Goal: Task Accomplishment & Management: Complete application form

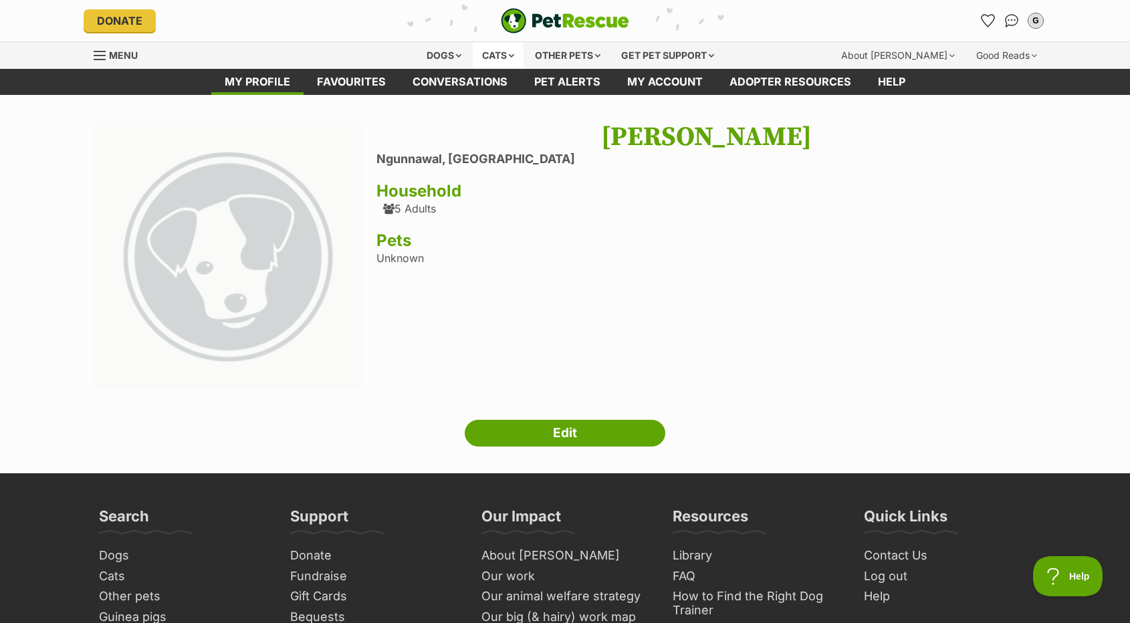
click at [526, 51] on div "Other pets" at bounding box center [568, 55] width 84 height 27
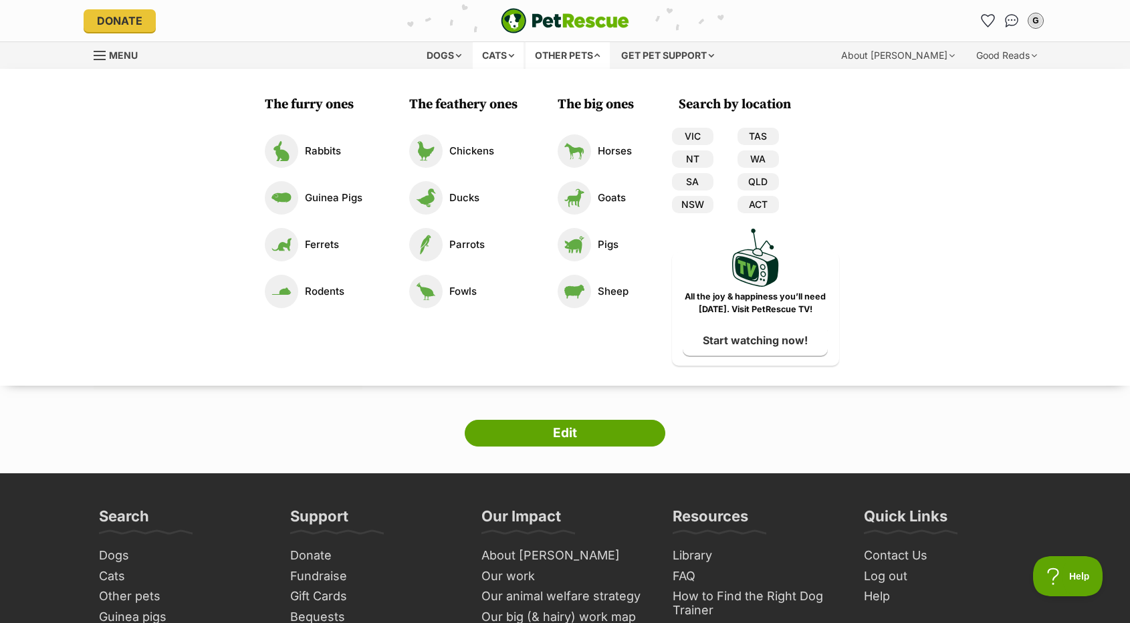
click at [507, 52] on div "Cats" at bounding box center [498, 55] width 51 height 27
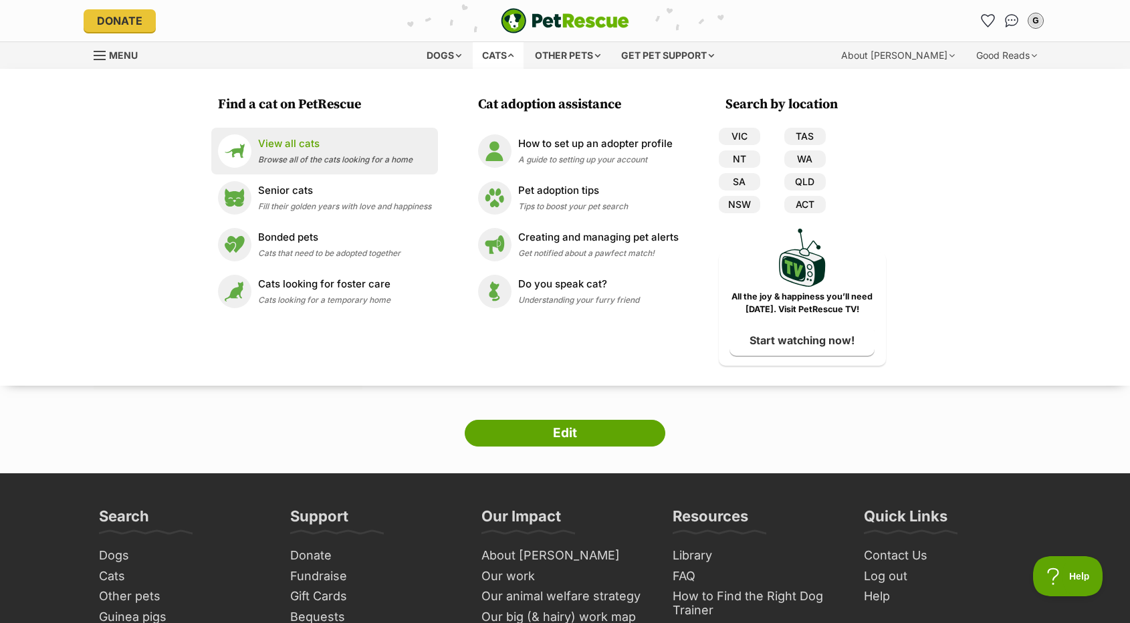
click at [296, 149] on p "View all cats" at bounding box center [335, 143] width 154 height 15
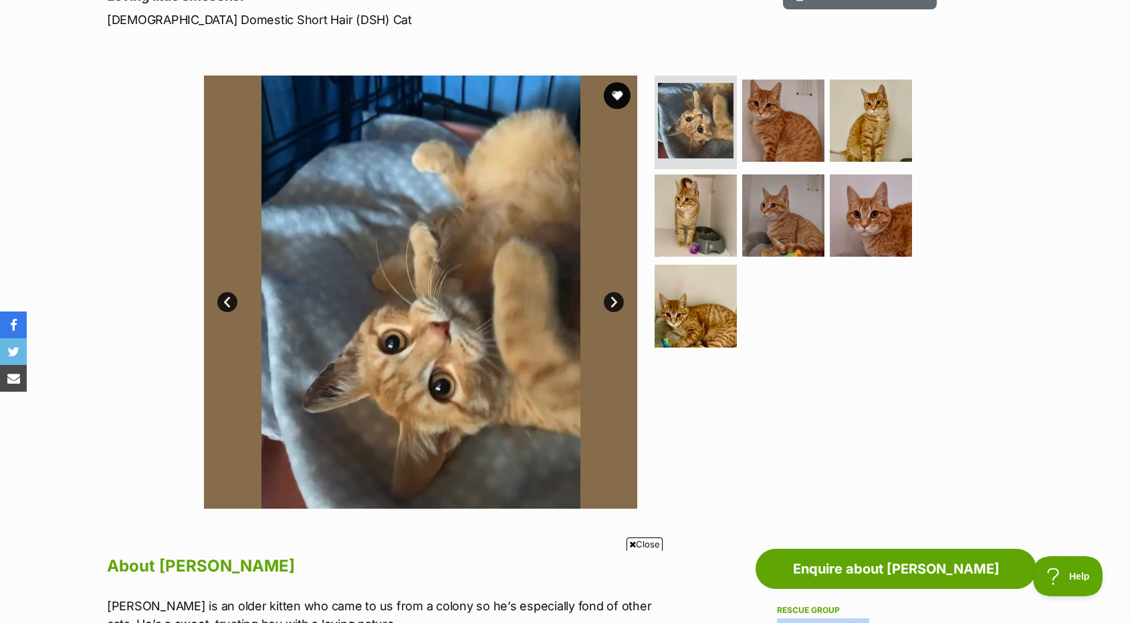
scroll to position [201, 0]
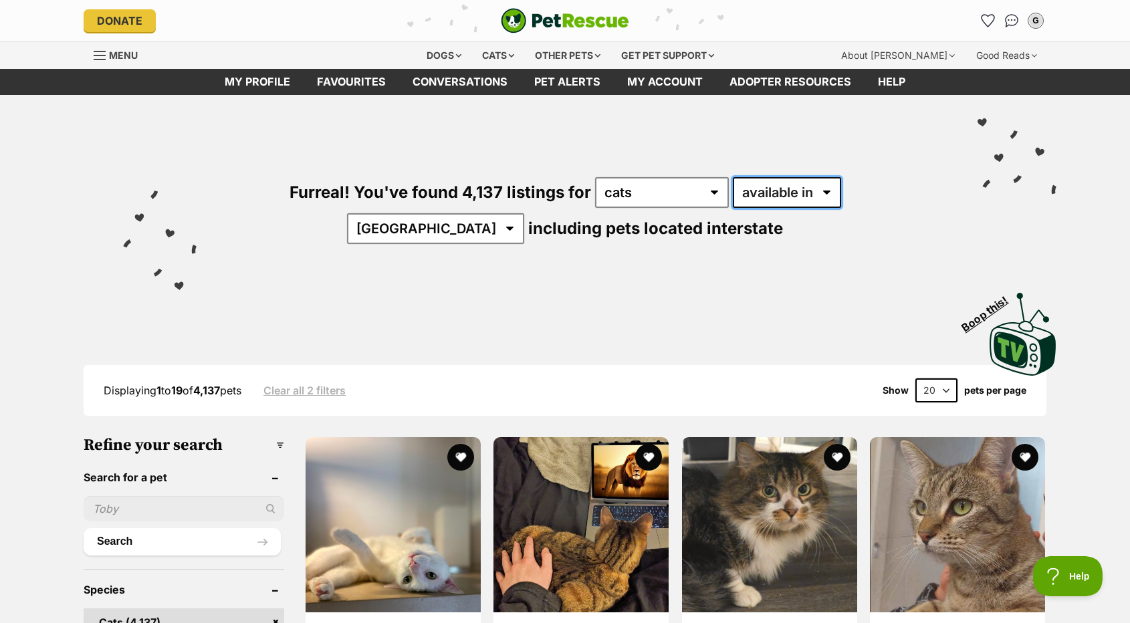
click at [743, 195] on select "available in located in" at bounding box center [787, 192] width 108 height 31
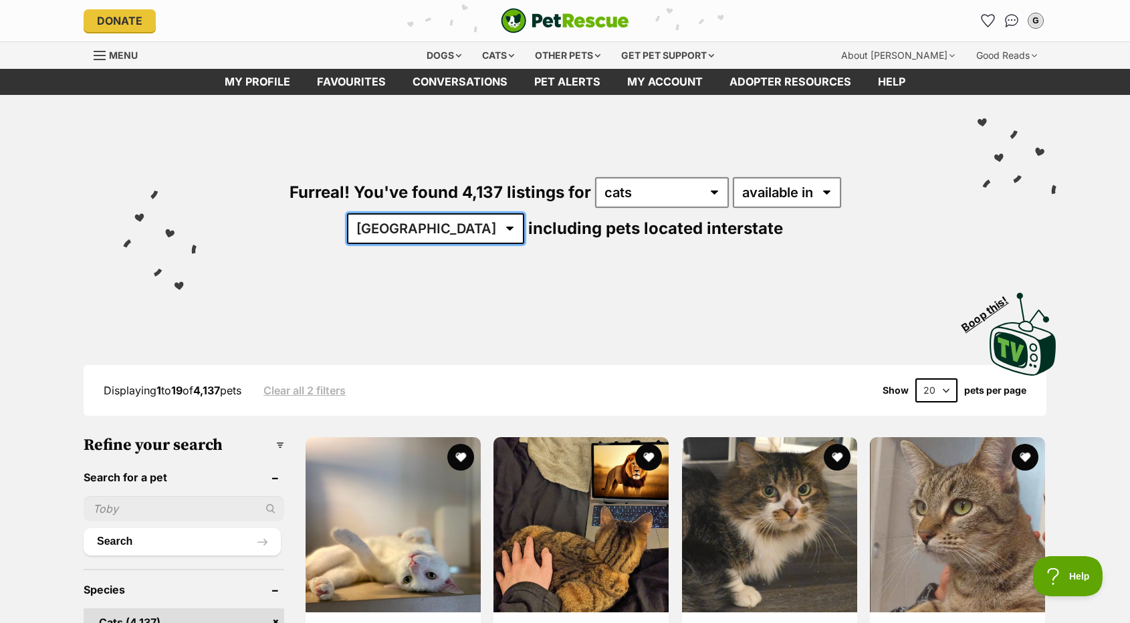
click at [524, 213] on select "Australia ACT NSW NT QLD SA TAS VIC WA" at bounding box center [435, 228] width 177 height 31
select select "ACT"
click at [524, 213] on select "Australia ACT NSW NT QLD SA TAS VIC WA" at bounding box center [435, 228] width 177 height 31
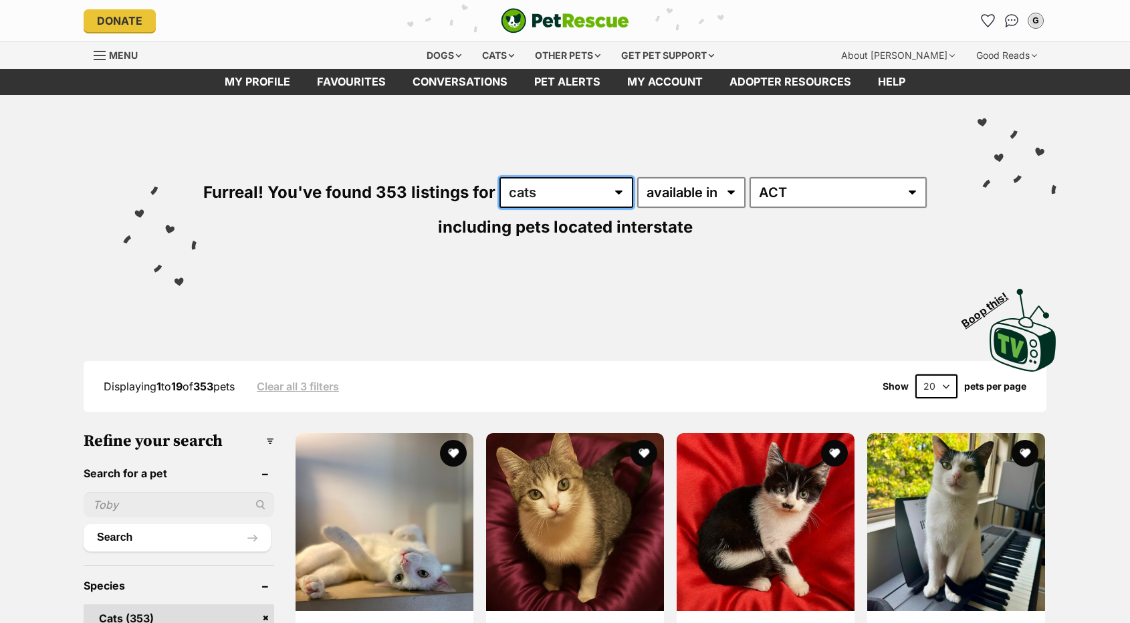
click at [538, 193] on select "any type of pet cats dogs other pets" at bounding box center [567, 192] width 134 height 31
click at [500, 177] on select "any type of pet cats dogs other pets" at bounding box center [567, 192] width 134 height 31
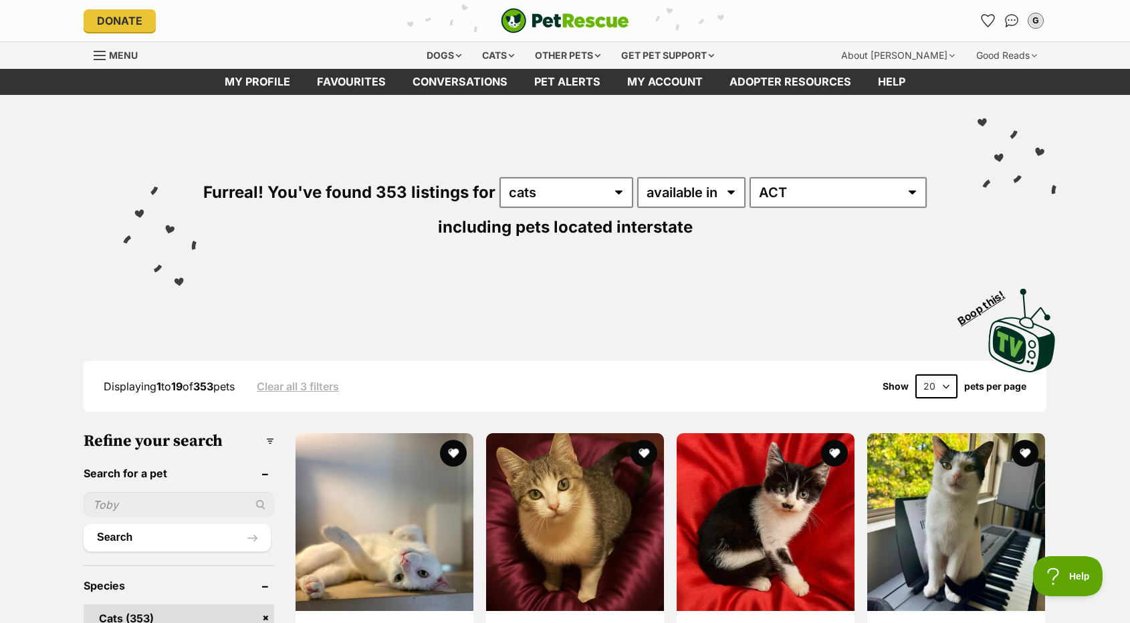
click at [374, 278] on div "Visit PetRescue TV (external site) Boop this!" at bounding box center [565, 326] width 983 height 98
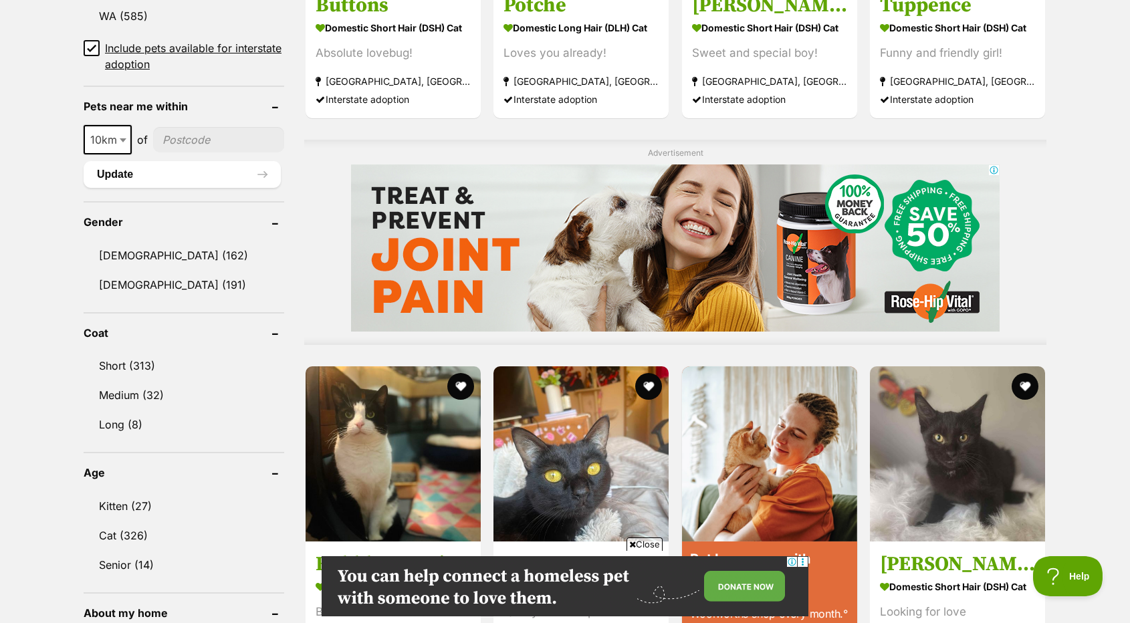
scroll to position [1003, 0]
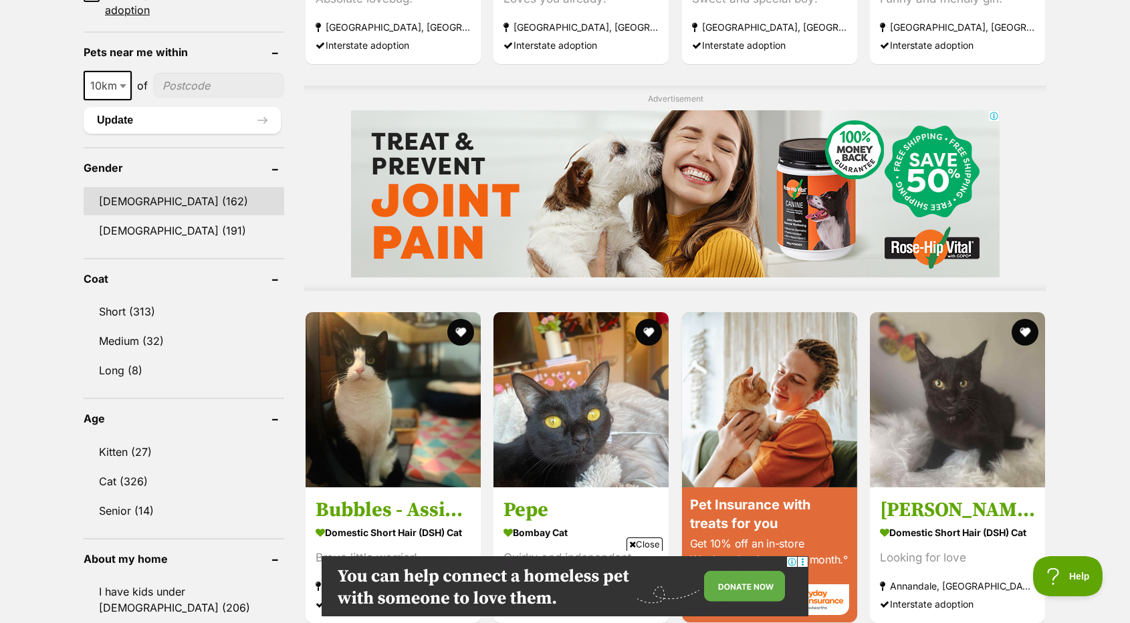
click at [145, 197] on link "Male (162)" at bounding box center [184, 201] width 201 height 28
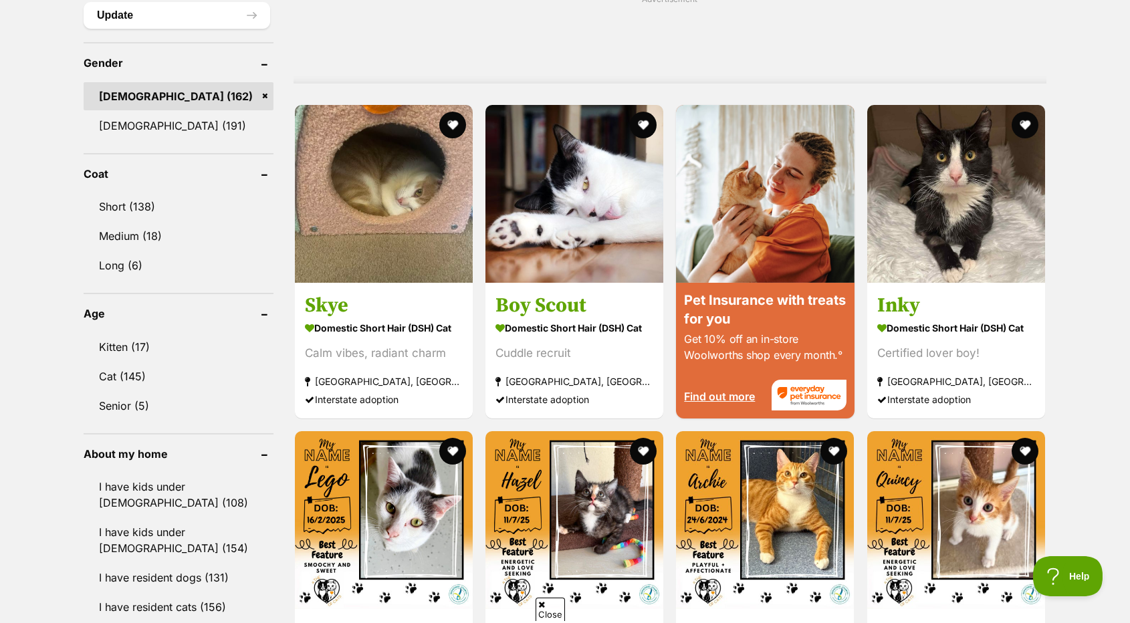
scroll to position [1137, 0]
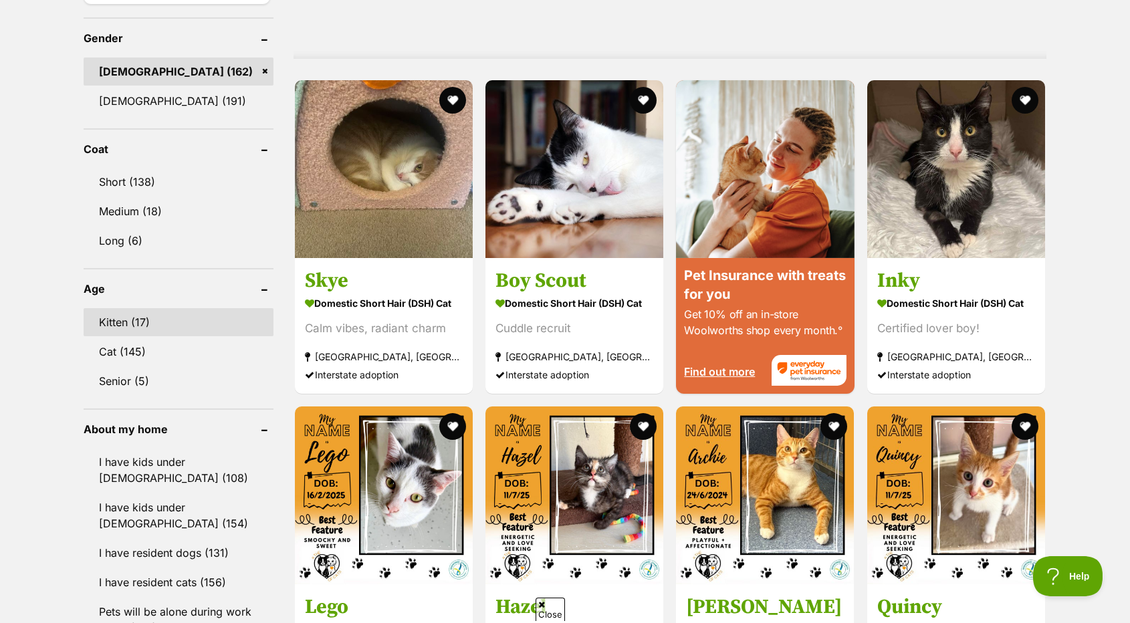
click at [150, 318] on link "Kitten (17)" at bounding box center [179, 322] width 190 height 28
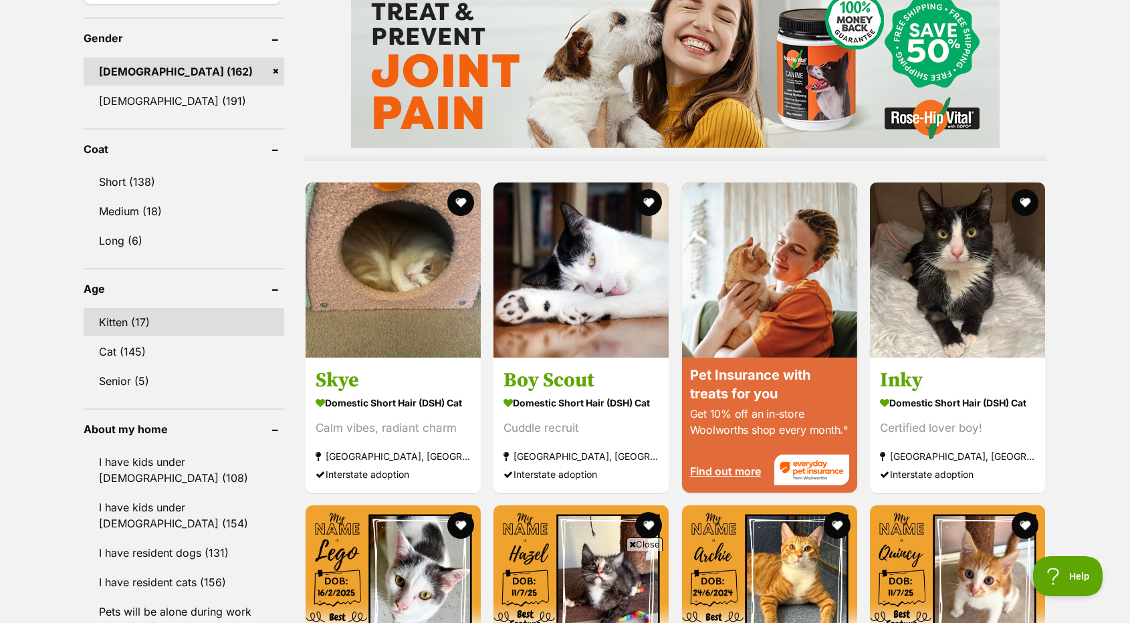
scroll to position [0, 0]
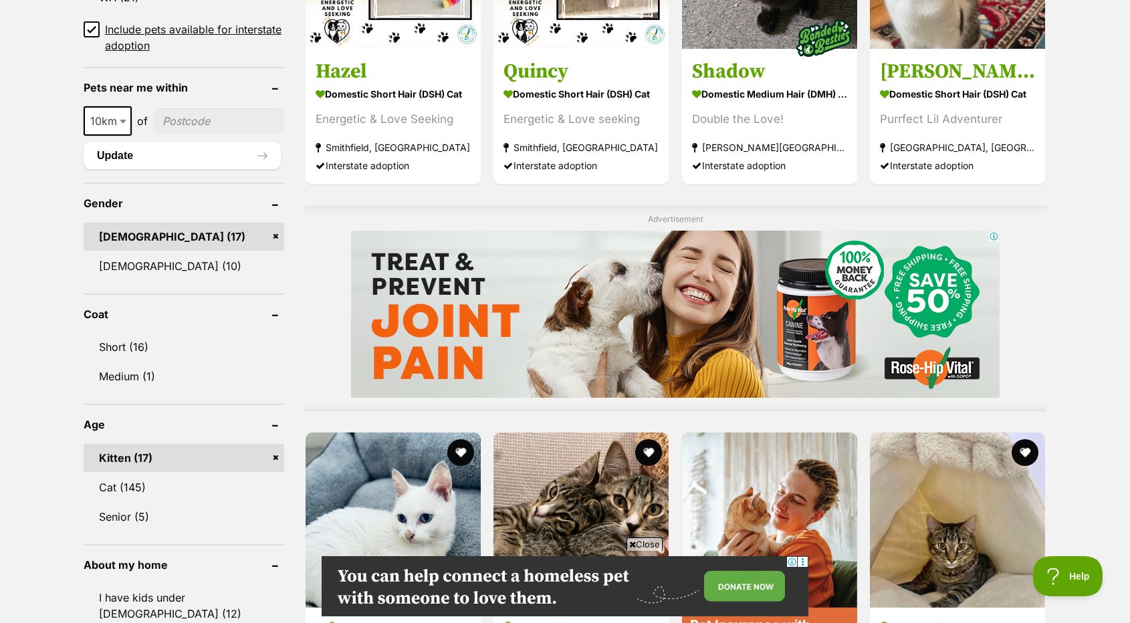
scroll to position [1070, 0]
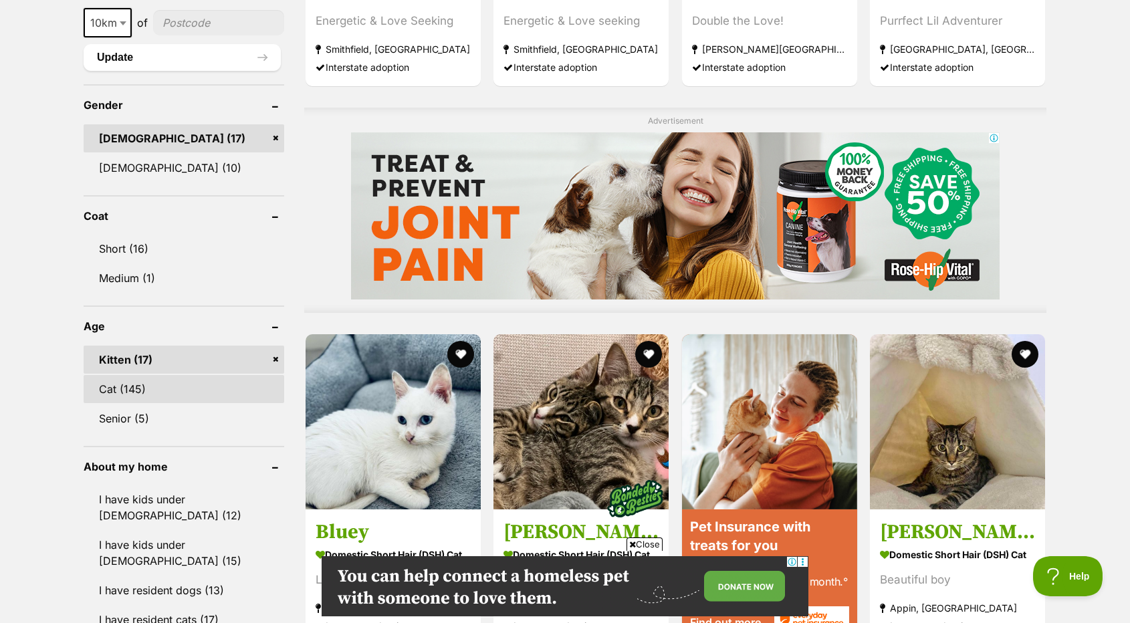
click at [134, 381] on link "Cat (145)" at bounding box center [184, 389] width 201 height 28
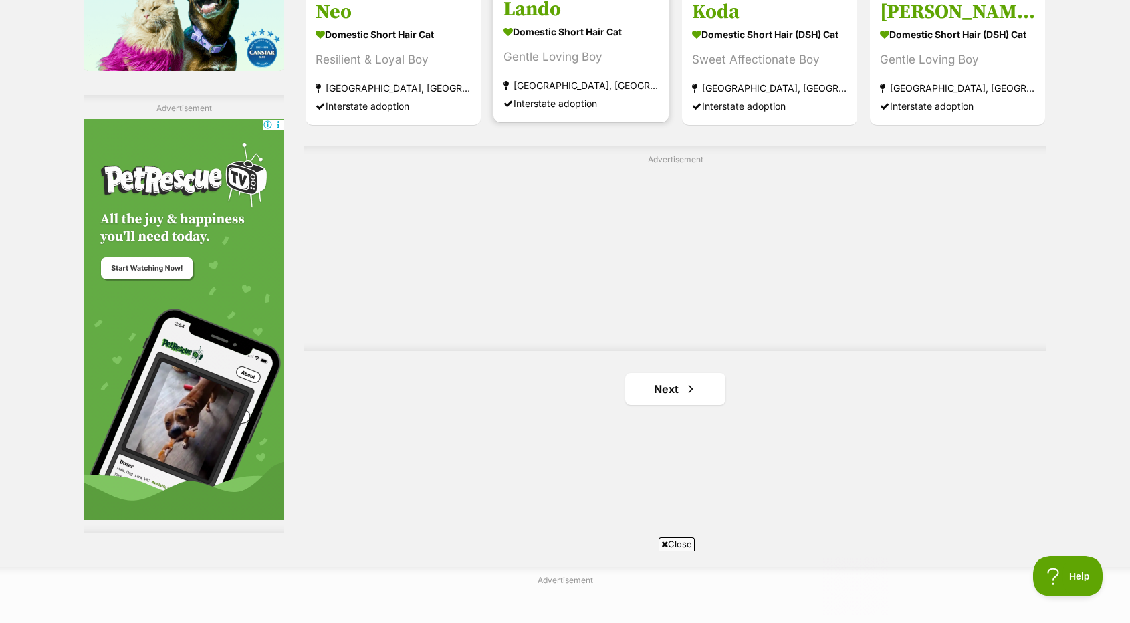
scroll to position [2459, 0]
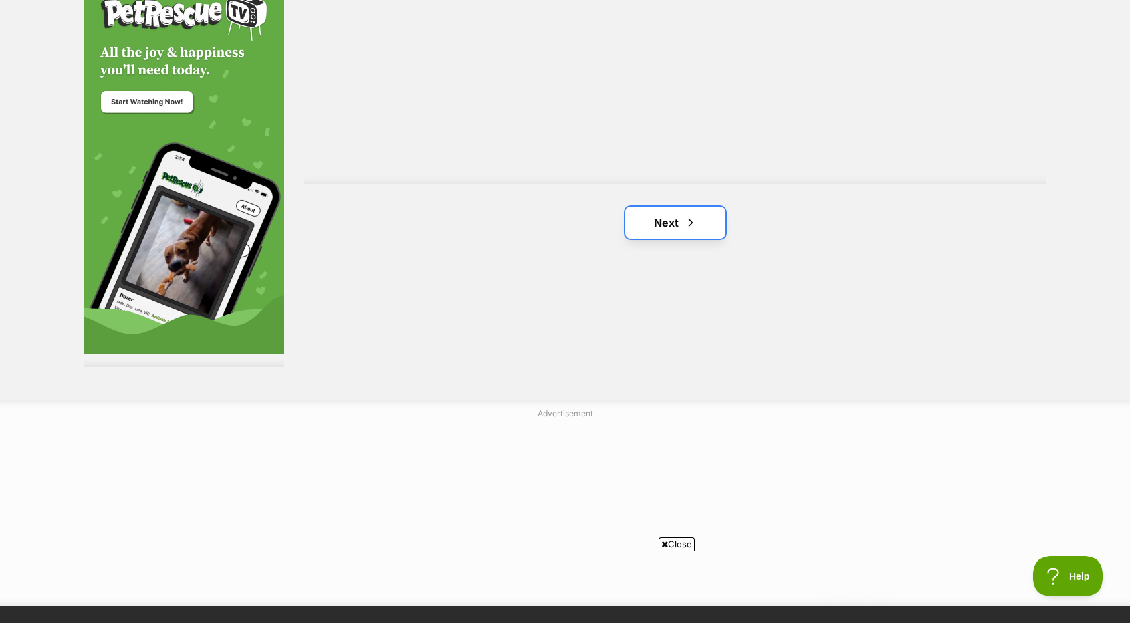
click at [659, 213] on link "Next" at bounding box center [675, 223] width 100 height 32
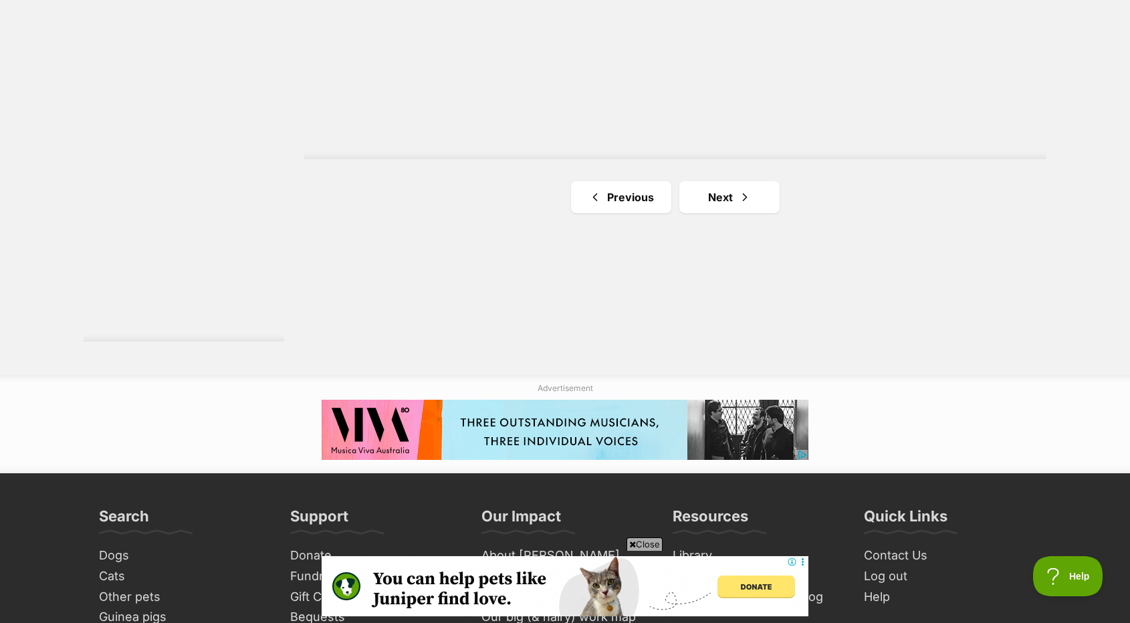
scroll to position [2542, 0]
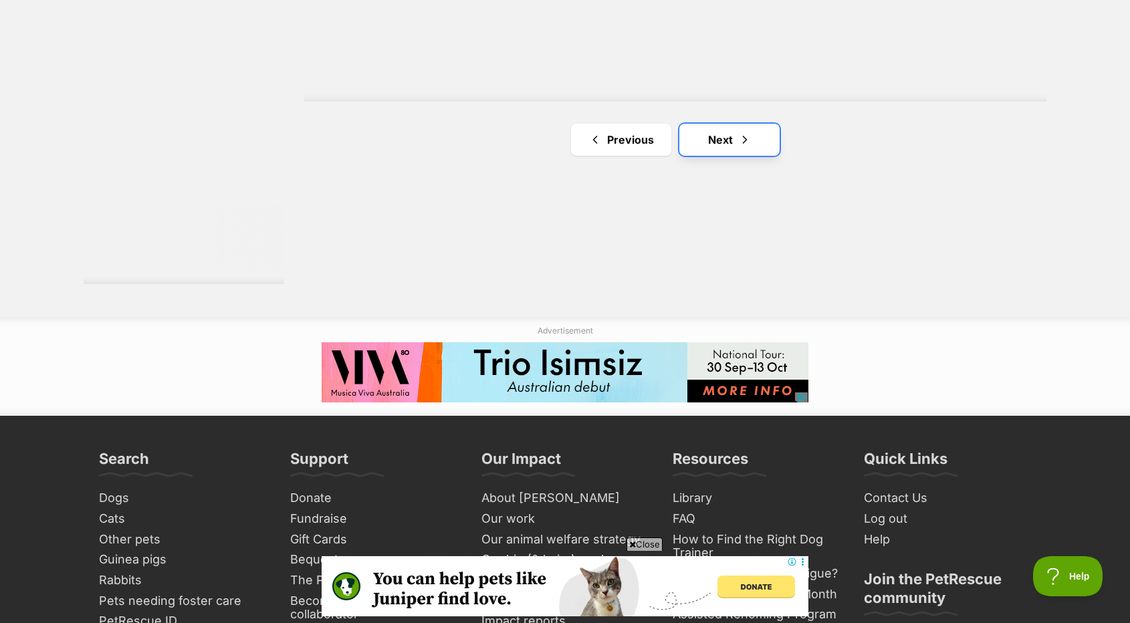
click at [704, 150] on link "Next" at bounding box center [730, 140] width 100 height 32
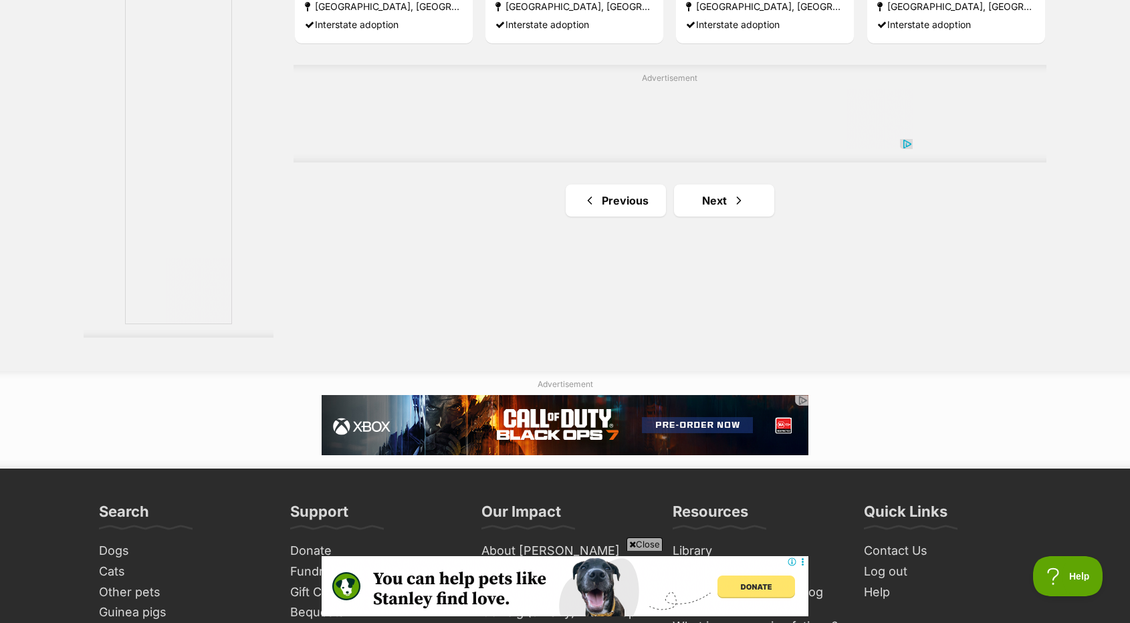
scroll to position [2475, 0]
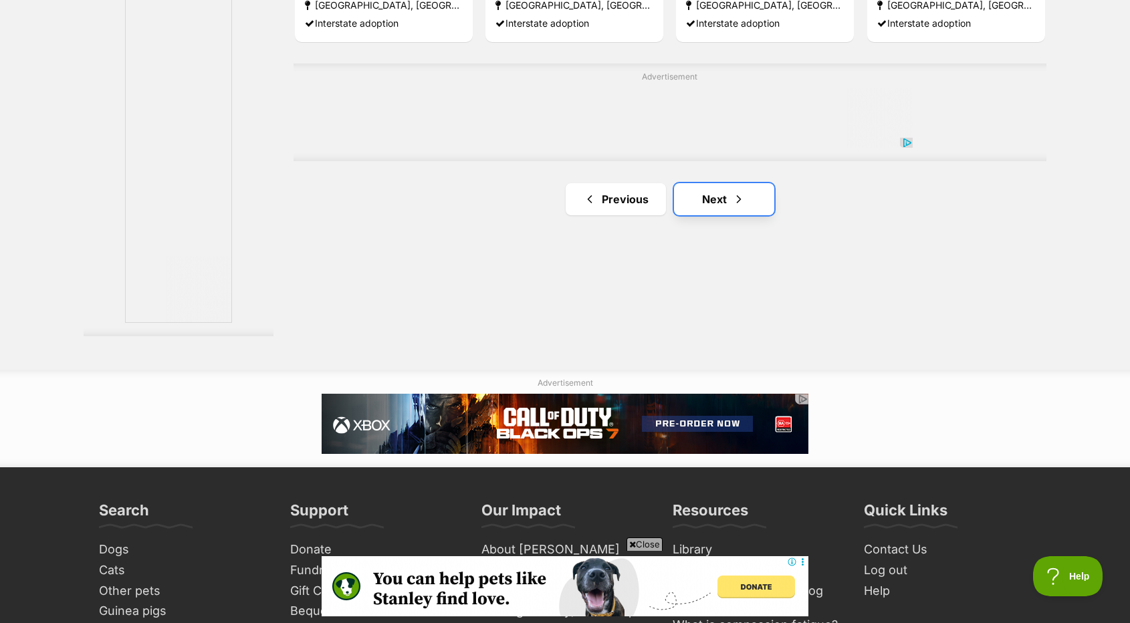
click at [698, 191] on link "Next" at bounding box center [724, 199] width 100 height 32
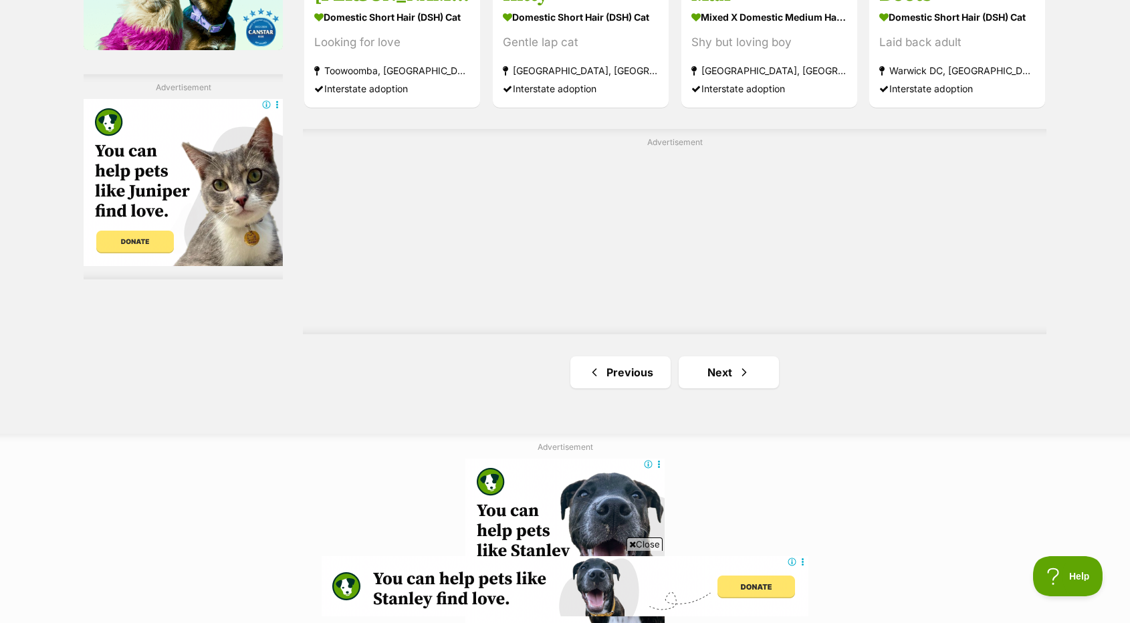
scroll to position [2408, 0]
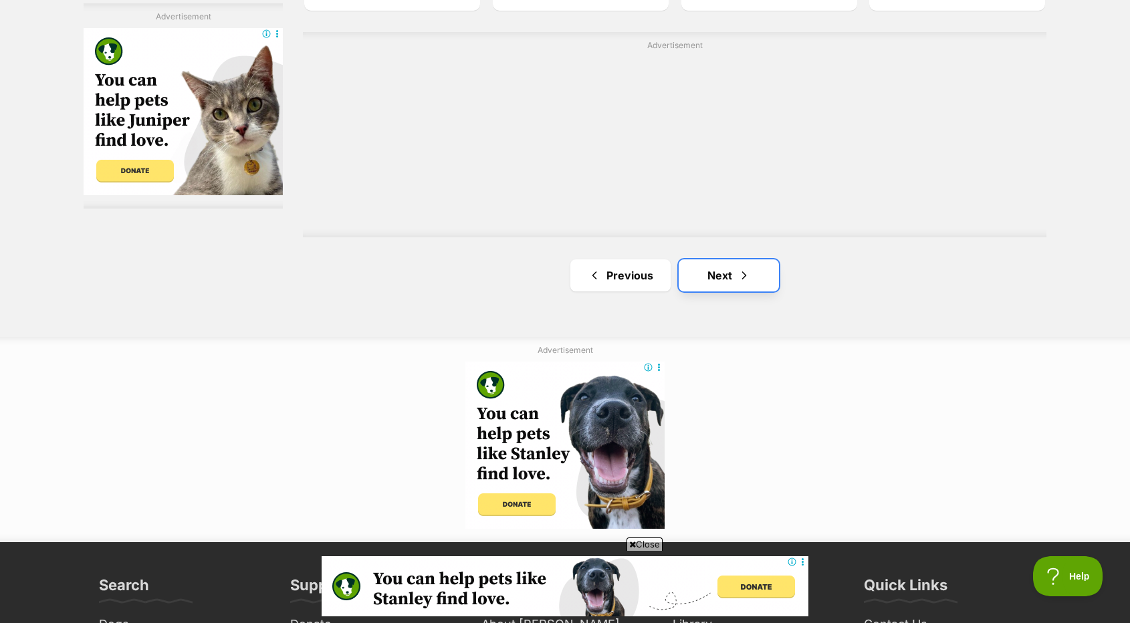
click at [716, 274] on link "Next" at bounding box center [729, 276] width 100 height 32
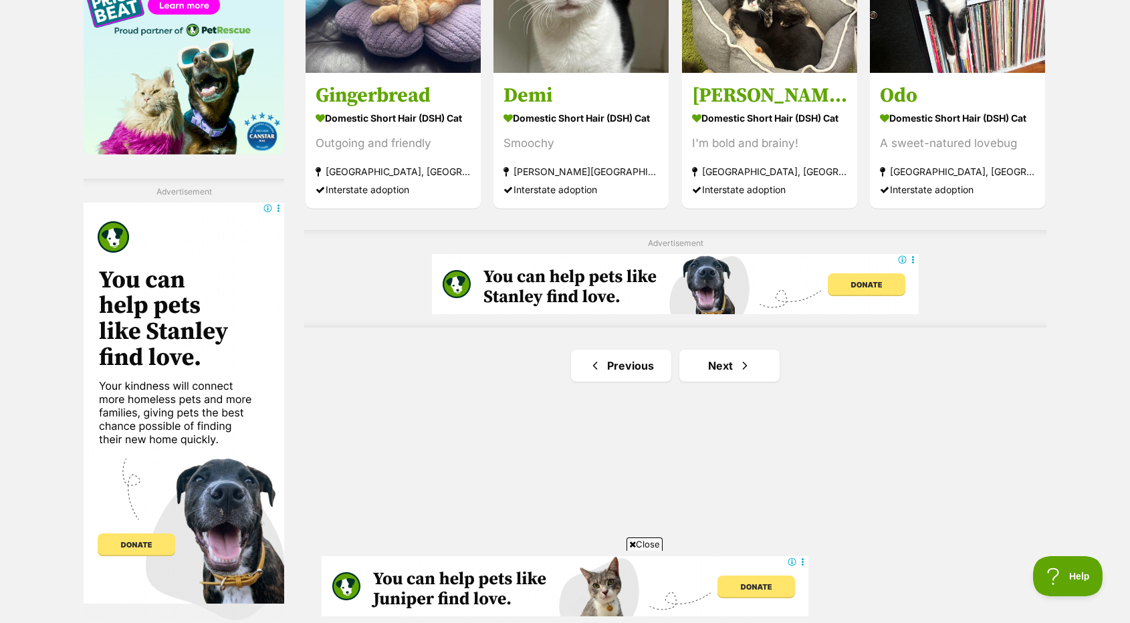
scroll to position [2274, 0]
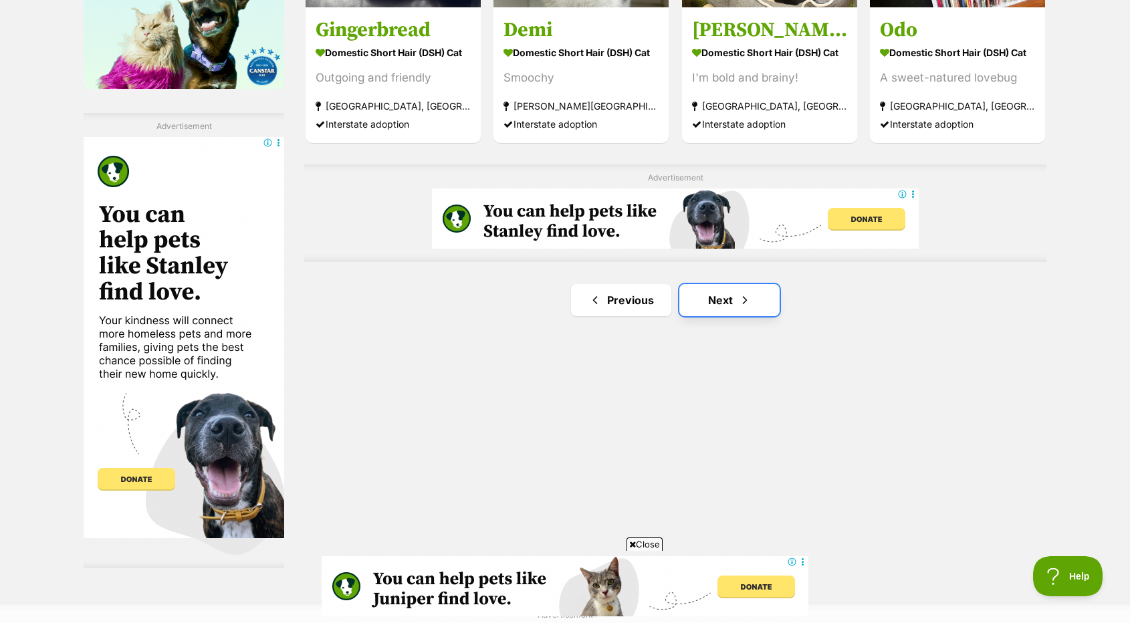
click at [747, 287] on link "Next" at bounding box center [730, 300] width 100 height 32
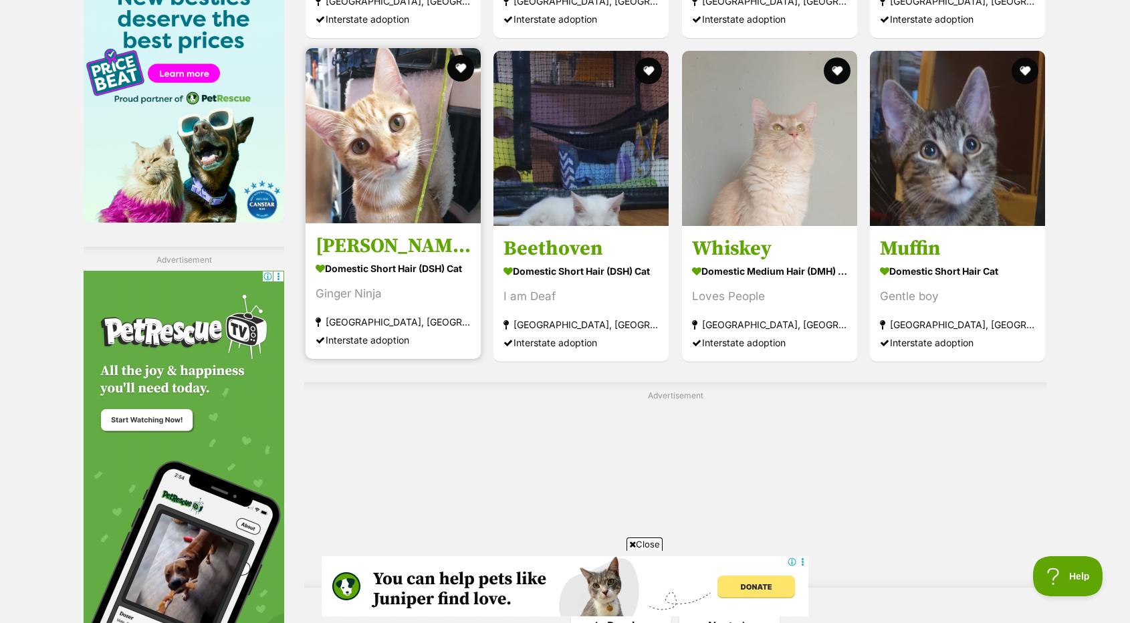
click at [389, 167] on img at bounding box center [393, 135] width 175 height 175
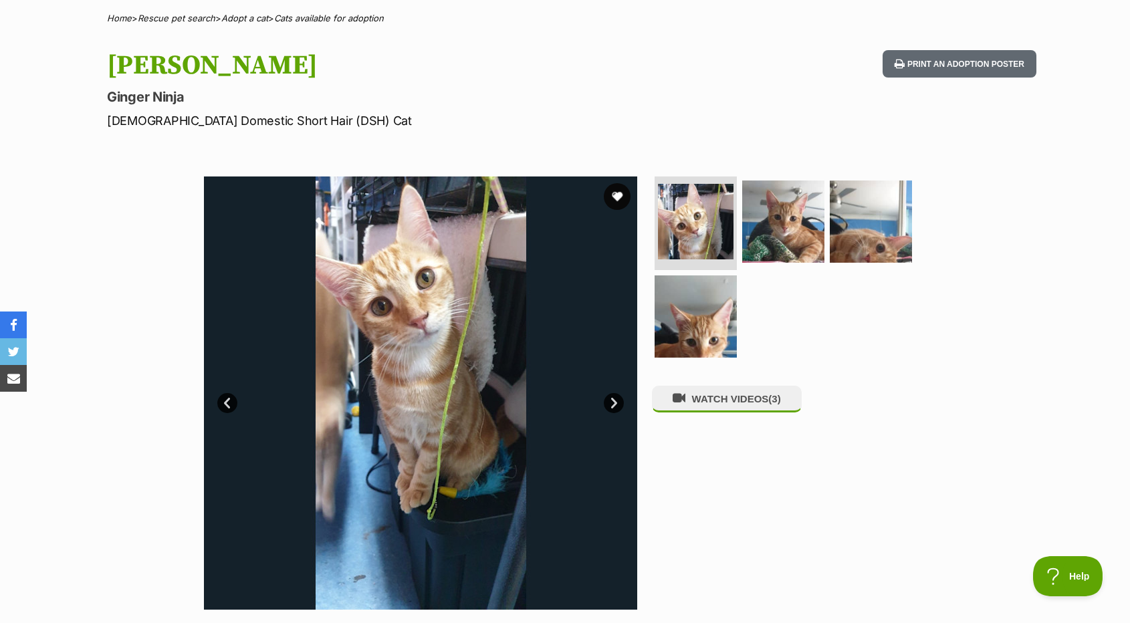
scroll to position [468, 0]
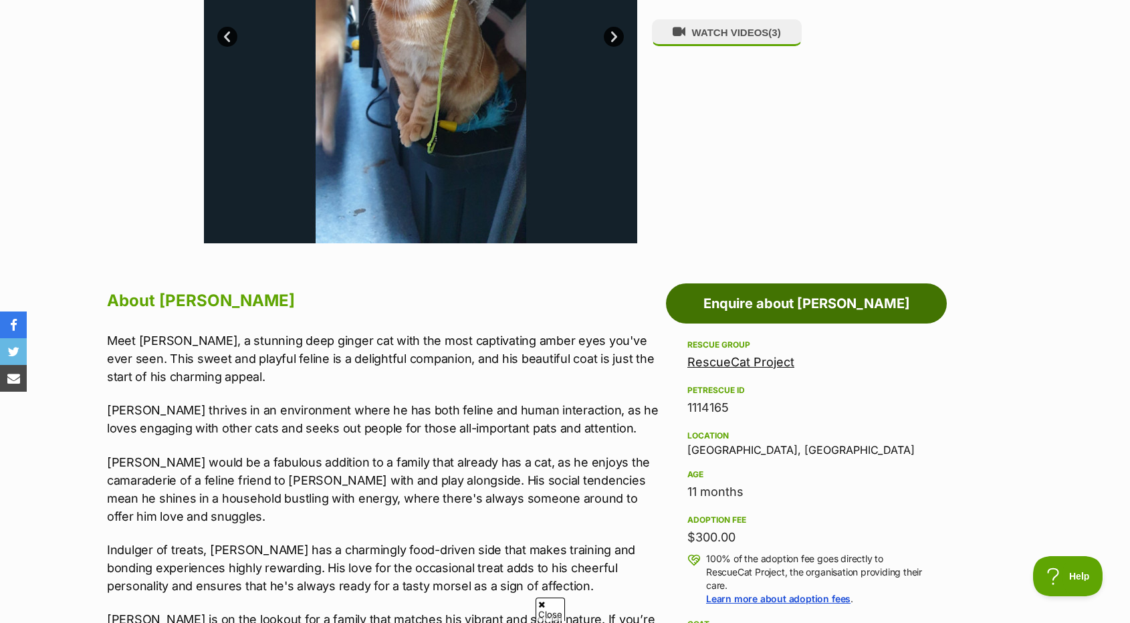
click at [760, 310] on link "Enquire about [PERSON_NAME]" at bounding box center [806, 304] width 281 height 40
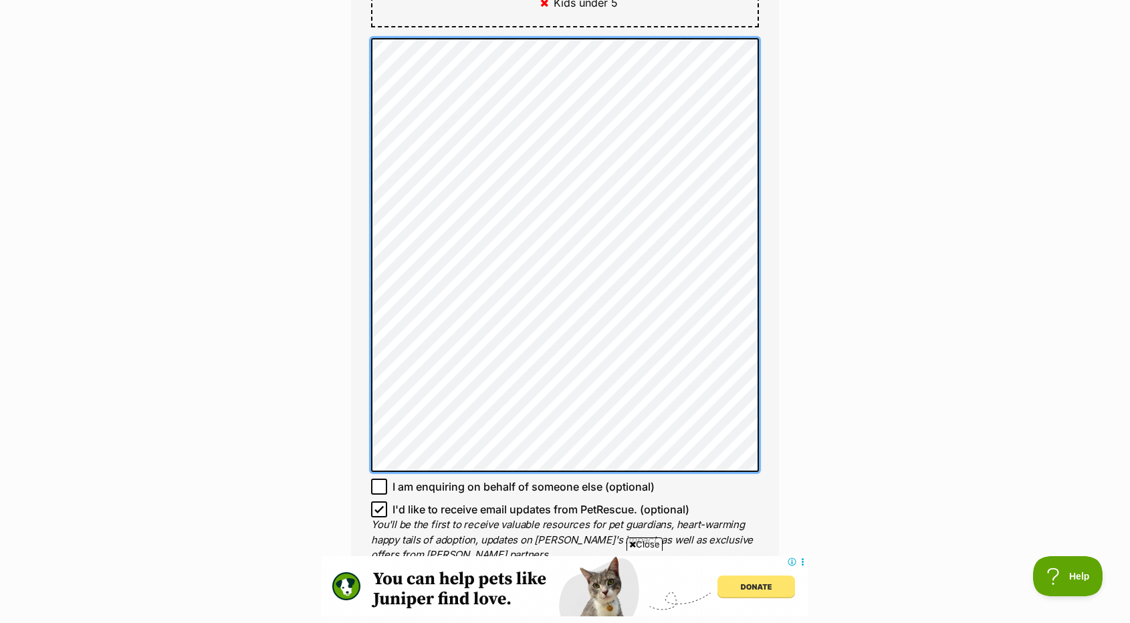
click at [369, 31] on div "Full name Garren Email We require this to be able to send you communications re…" at bounding box center [565, 10] width 428 height 1180
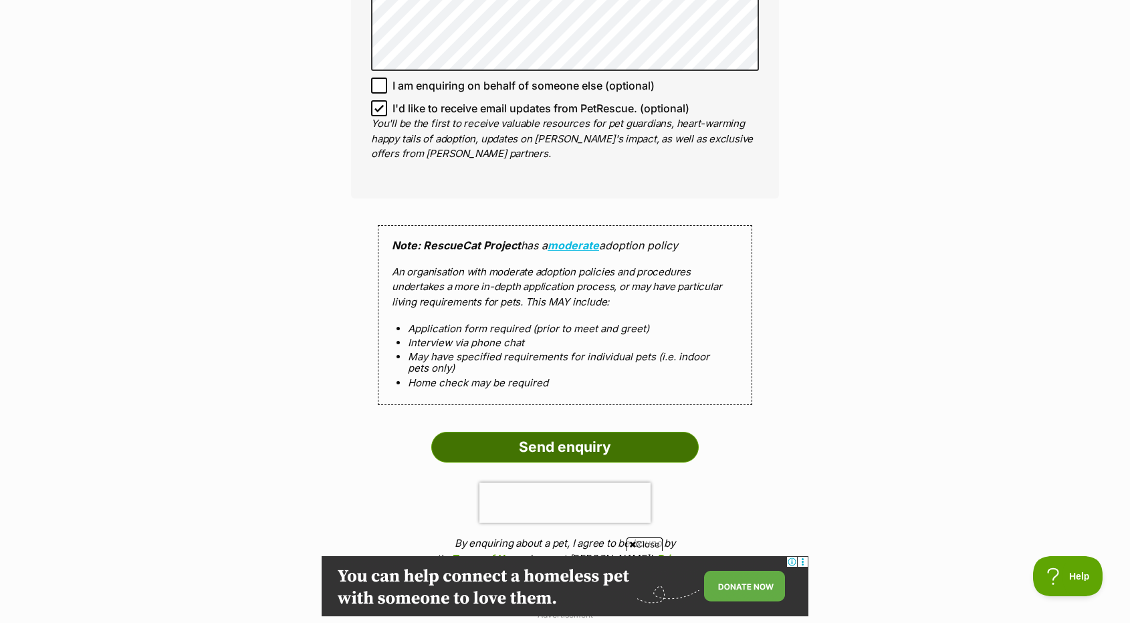
click at [542, 432] on input "Send enquiry" at bounding box center [565, 447] width 268 height 31
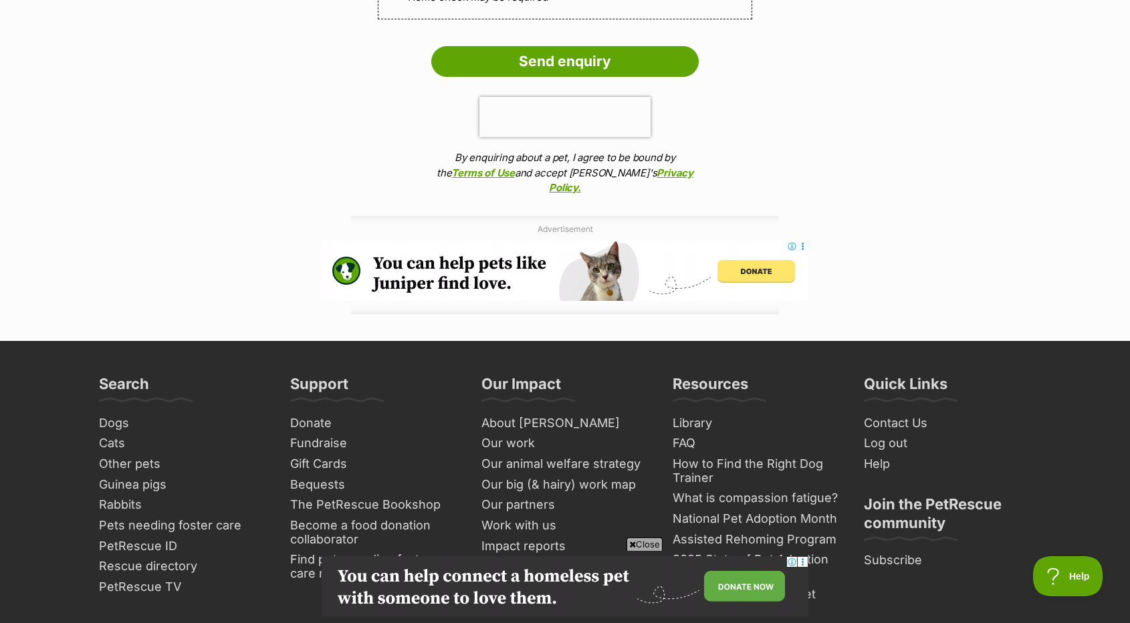
scroll to position [1806, 0]
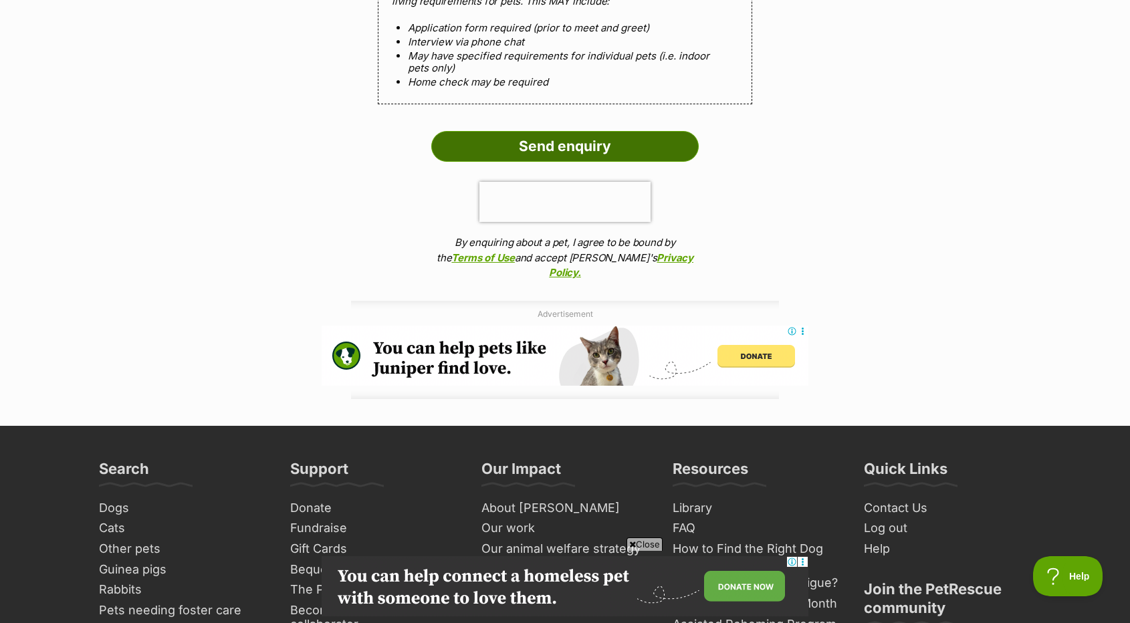
click at [551, 136] on input "Send enquiry" at bounding box center [565, 146] width 268 height 31
